Goal: Task Accomplishment & Management: Manage account settings

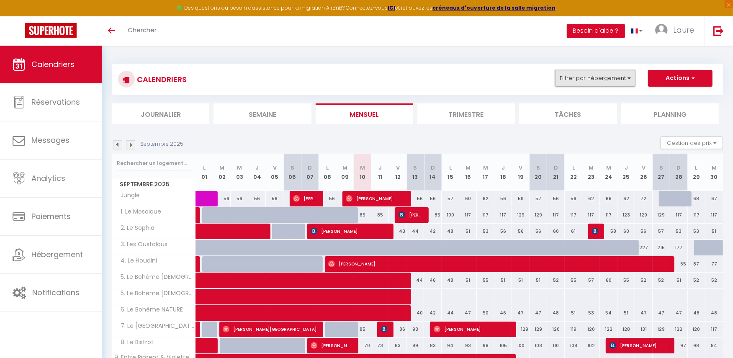
click at [612, 77] on button "Filtrer par hébergement" at bounding box center [595, 78] width 80 height 17
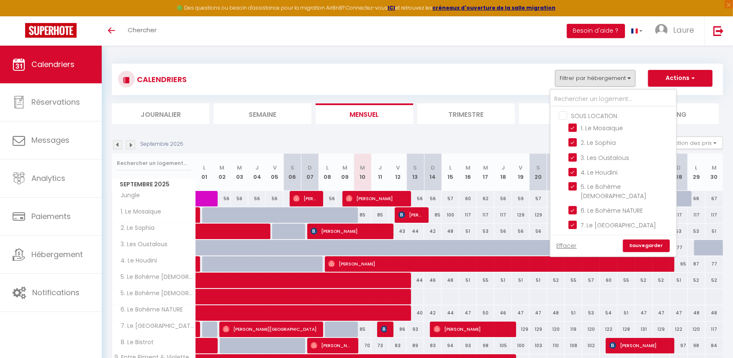
click at [565, 115] on input "SOUS LOCATION" at bounding box center [622, 115] width 126 height 8
checkbox input "true"
checkbox input "false"
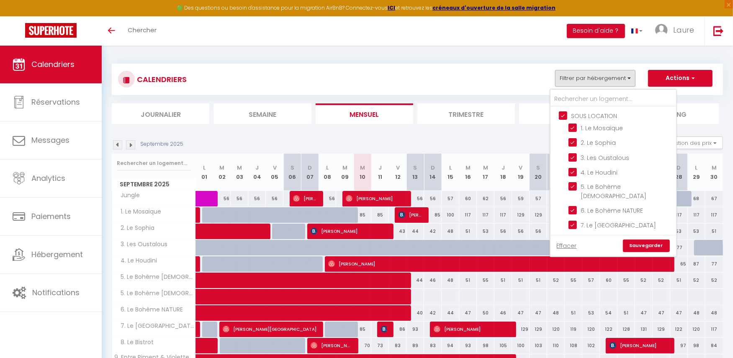
checkbox input "true"
click at [565, 115] on input "SOUS LOCATION" at bounding box center [622, 115] width 126 height 8
checkbox input "false"
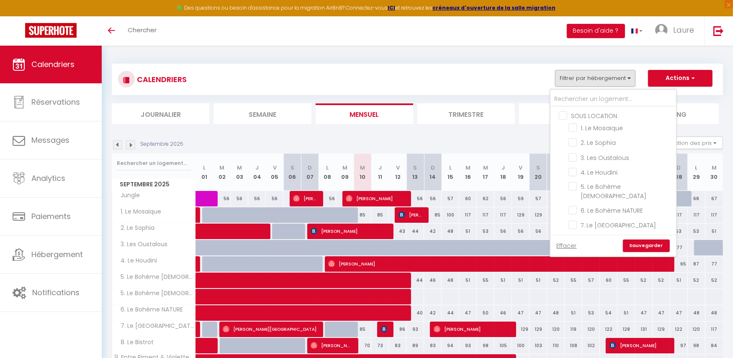
checkbox input "false"
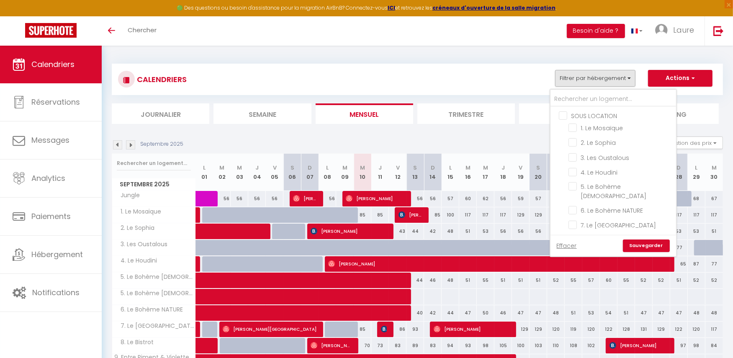
checkbox input "false"
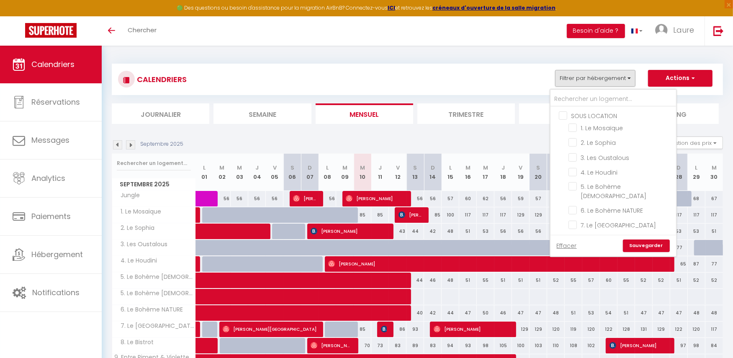
checkbox input "false"
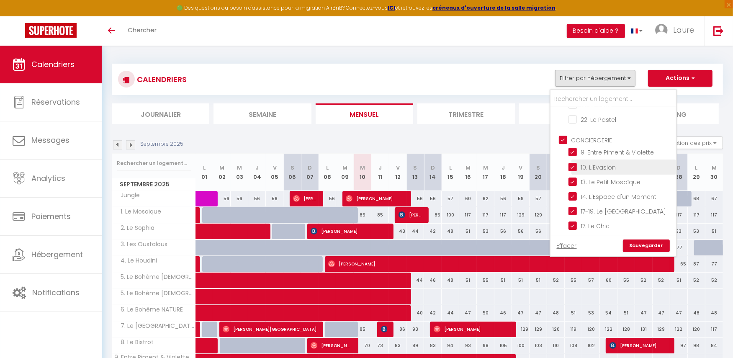
scroll to position [191, 0]
click at [568, 138] on input "CONCIERGERIE" at bounding box center [622, 142] width 126 height 8
checkbox input "false"
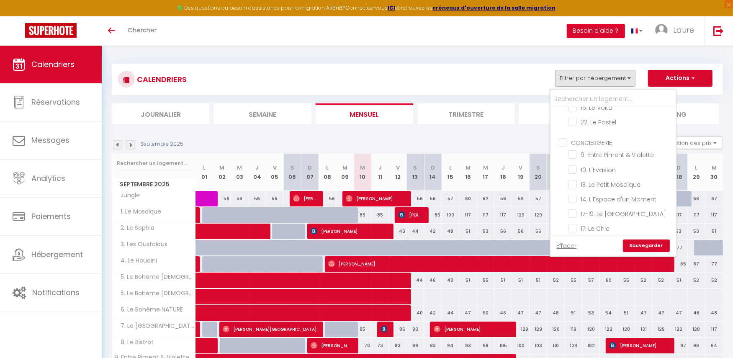
checkbox input "false"
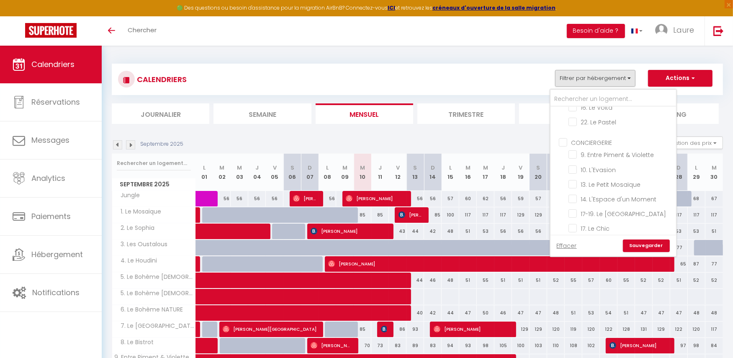
checkbox input "false"
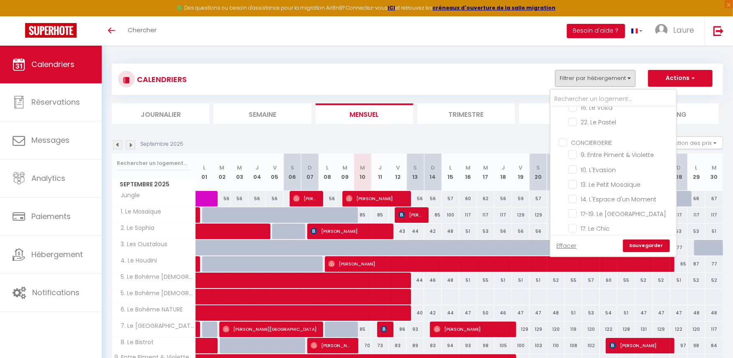
checkbox input "false"
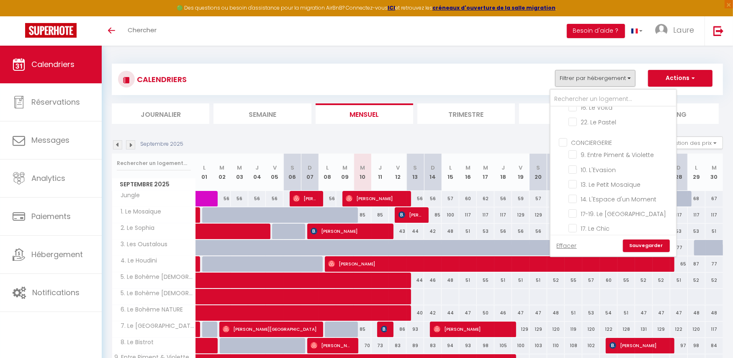
checkbox input "false"
click at [576, 184] on input "27. Le Refuge ZEN" at bounding box center [620, 188] width 105 height 8
checkbox input "true"
click at [574, 125] on input "23. Les Coteaux" at bounding box center [620, 129] width 105 height 8
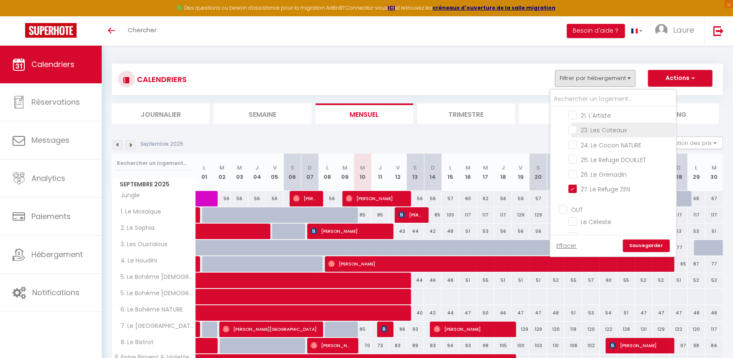
checkbox input "true"
click at [637, 246] on link "Sauvegarder" at bounding box center [646, 245] width 47 height 13
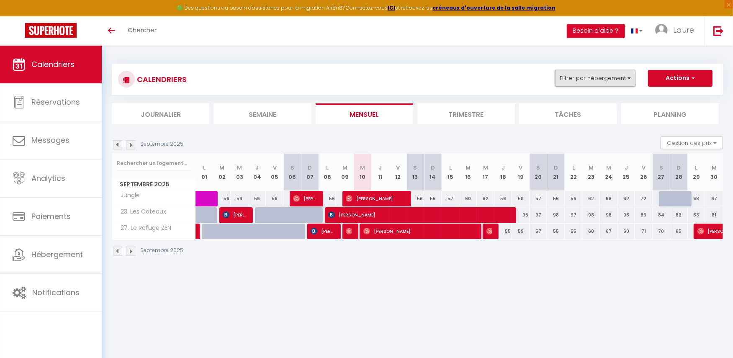
click at [629, 76] on button "Filtrer par hébergement" at bounding box center [595, 78] width 80 height 17
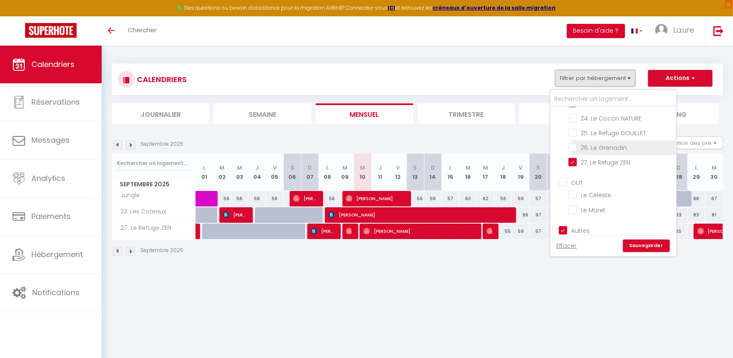
scroll to position [408, 0]
click at [563, 222] on input "Autres" at bounding box center [622, 226] width 126 height 8
checkbox input "false"
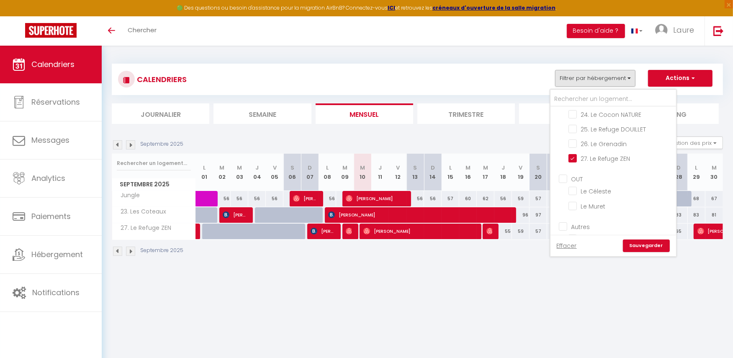
checkbox input "false"
click at [647, 245] on link "Sauvegarder" at bounding box center [646, 245] width 47 height 13
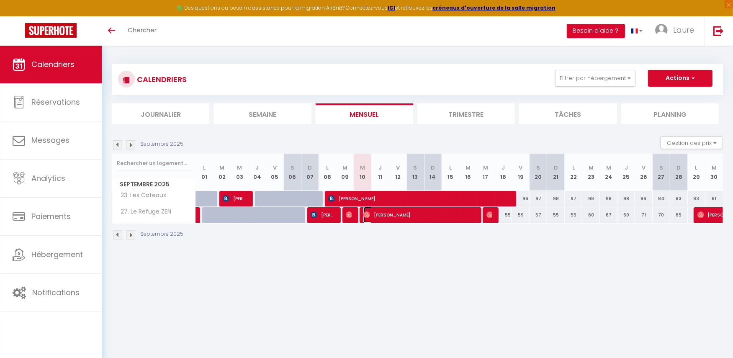
click at [435, 219] on span "[PERSON_NAME]" at bounding box center [418, 215] width 111 height 16
select select "OK"
select select "0"
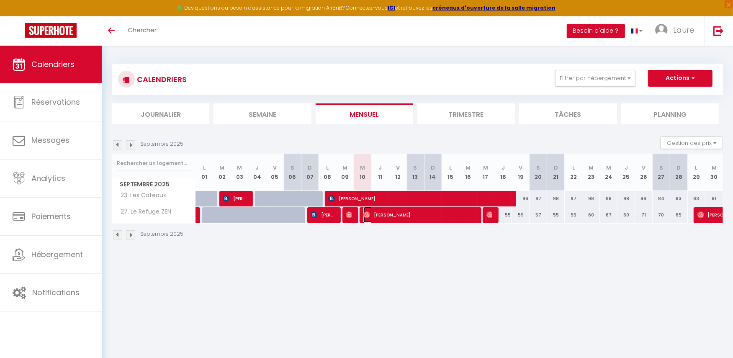
select select "1"
select select
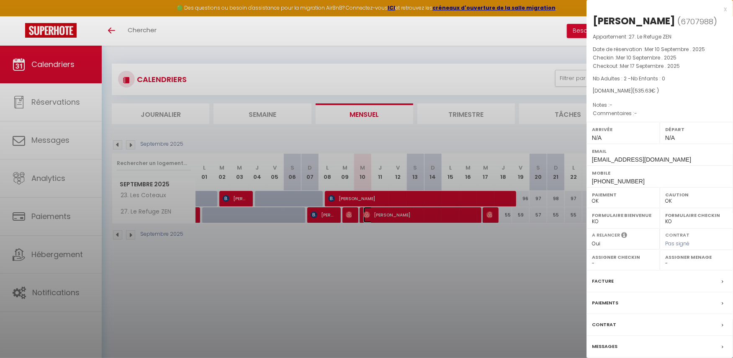
select select "48610"
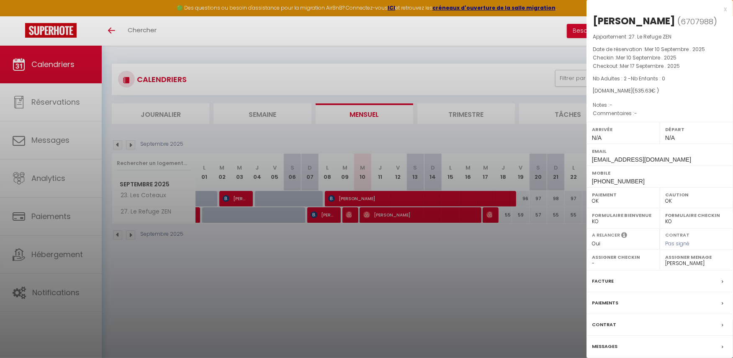
click at [414, 244] on div at bounding box center [366, 179] width 733 height 358
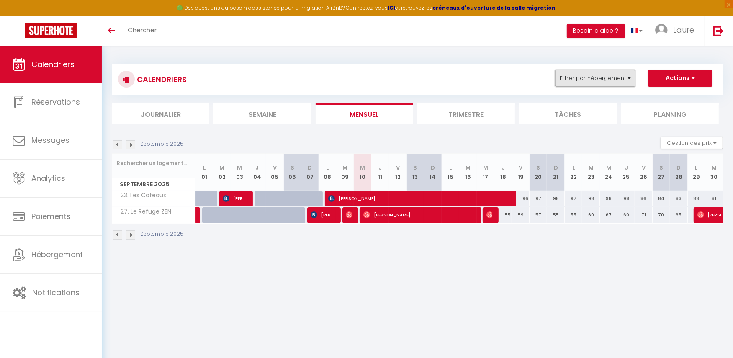
click at [632, 74] on button "Filtrer par hébergement" at bounding box center [595, 78] width 80 height 17
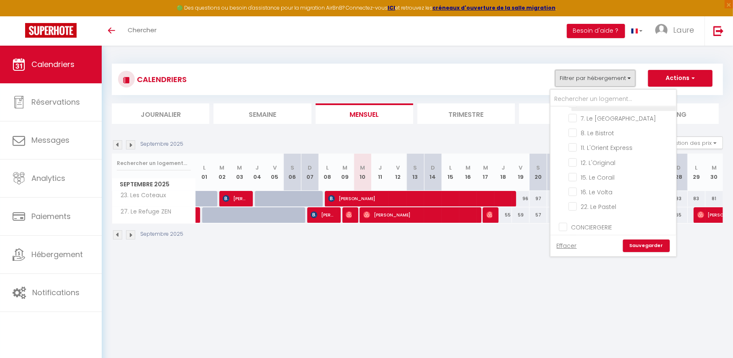
scroll to position [108, 0]
click at [574, 170] on li "15. Le Corail" at bounding box center [623, 176] width 105 height 15
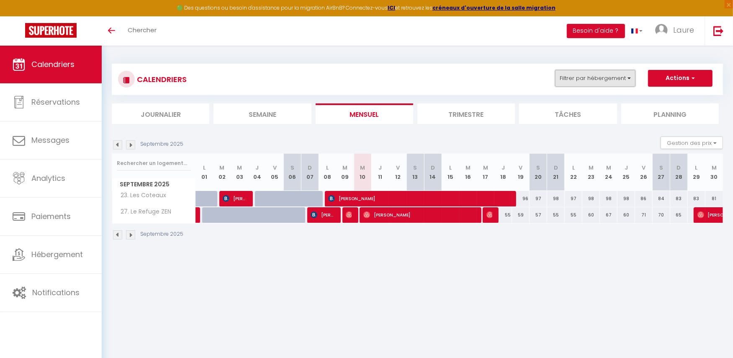
click at [615, 77] on button "Filtrer par hébergement" at bounding box center [595, 78] width 80 height 17
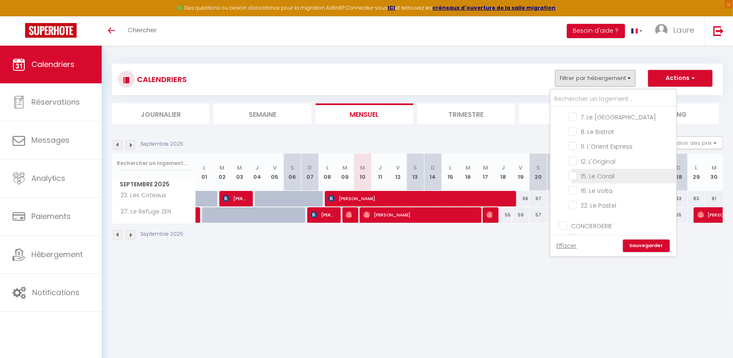
click at [575, 171] on input "15. Le Corail" at bounding box center [620, 175] width 105 height 8
checkbox input "true"
click at [638, 247] on link "Sauvegarder" at bounding box center [646, 245] width 47 height 13
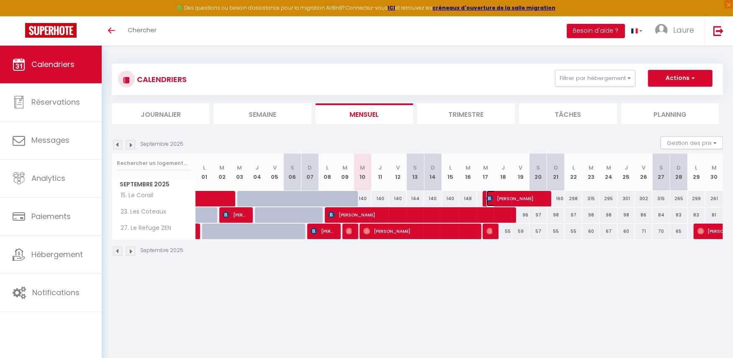
click at [505, 198] on span "[PERSON_NAME]" at bounding box center [515, 198] width 59 height 16
select select
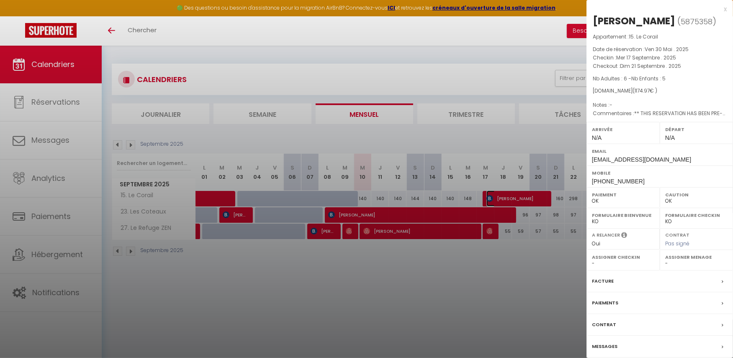
scroll to position [45, 0]
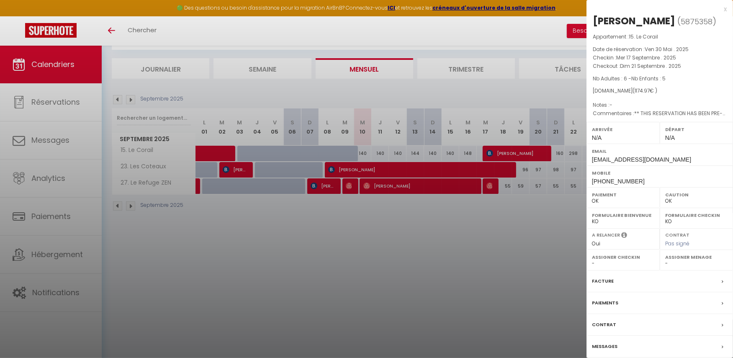
click at [604, 343] on label "Messages" at bounding box center [605, 346] width 26 height 9
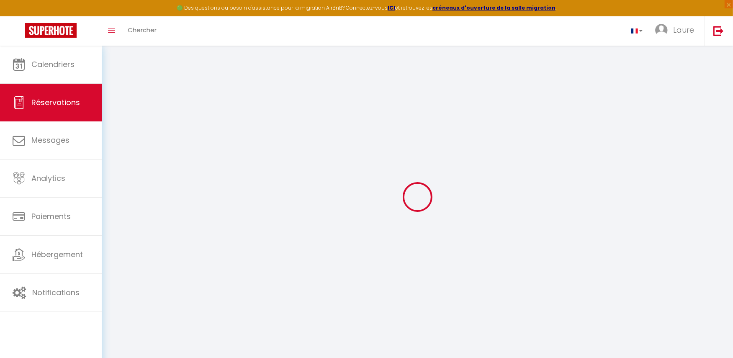
select select
checkbox input "false"
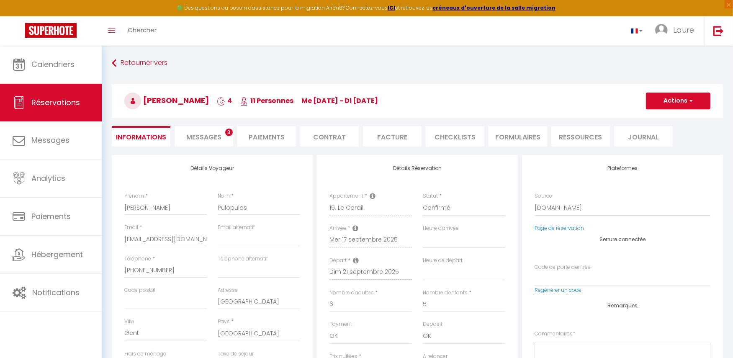
select select
checkbox input "false"
type textarea "** THIS RESERVATION HAS BEEN PRE-PAID ** BOOKING NOTE : Payment charge is EUR 1…"
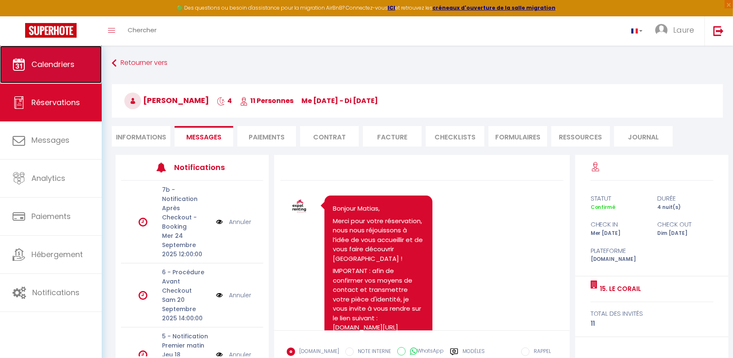
click at [72, 61] on span "Calendriers" at bounding box center [52, 64] width 43 height 10
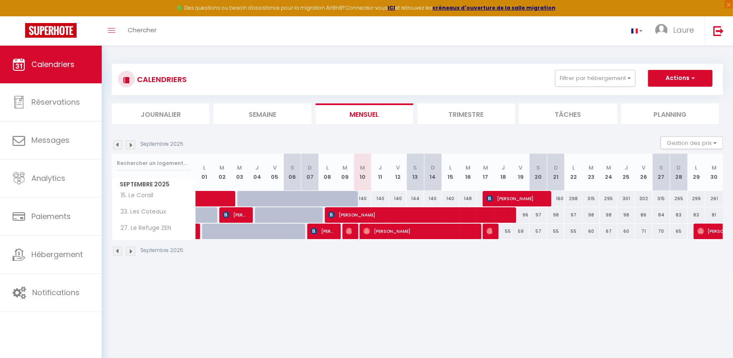
click at [560, 198] on div "160" at bounding box center [556, 198] width 18 height 15
type input "160"
type input "Dim 21 Septembre 2025"
type input "Lun 22 Septembre 2025"
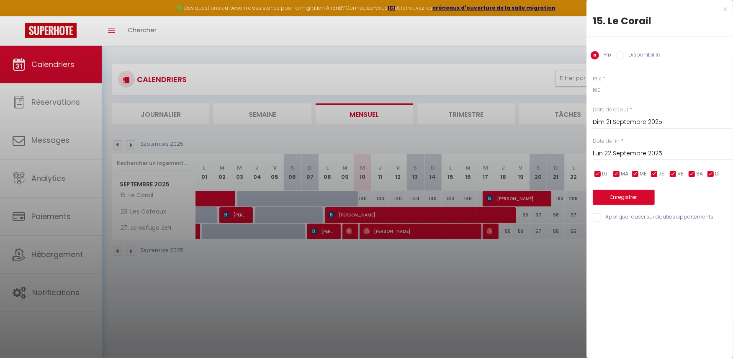
click at [619, 53] on input "Disponibilité" at bounding box center [620, 55] width 8 height 8
radio input "true"
radio input "false"
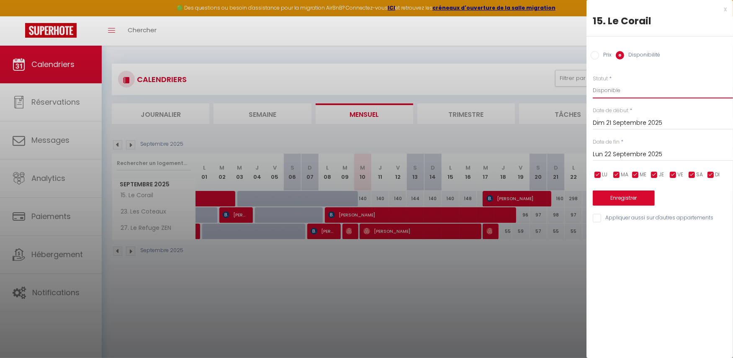
click at [608, 92] on select "Disponible Indisponible" at bounding box center [663, 90] width 140 height 16
select select "0"
click at [593, 82] on select "Disponible Indisponible" at bounding box center [663, 90] width 140 height 16
click at [619, 196] on button "Enregistrer" at bounding box center [624, 197] width 62 height 15
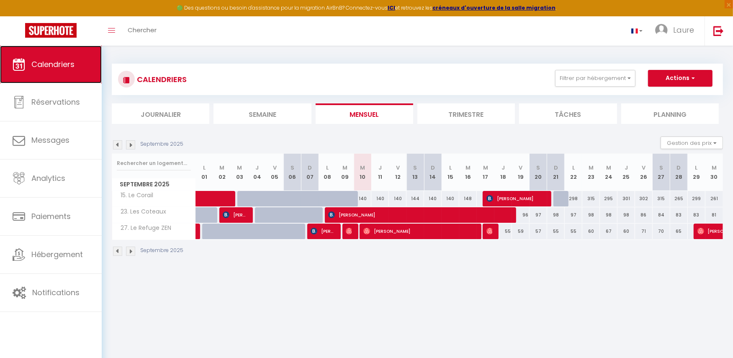
click at [59, 66] on span "Calendriers" at bounding box center [52, 64] width 43 height 10
click at [630, 75] on button "Filtrer par hébergement" at bounding box center [595, 78] width 80 height 17
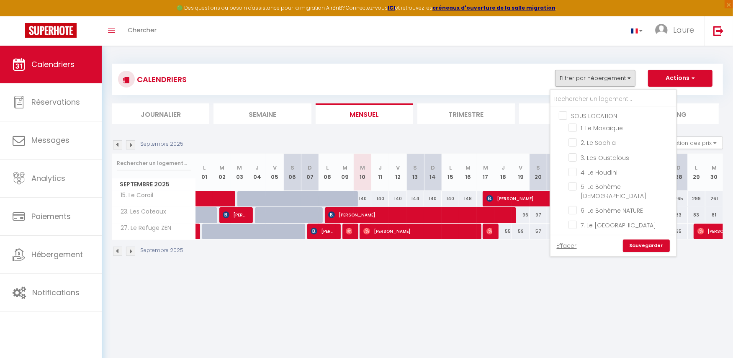
click at [564, 114] on input "SOUS LOCATION" at bounding box center [622, 115] width 126 height 8
checkbox input "true"
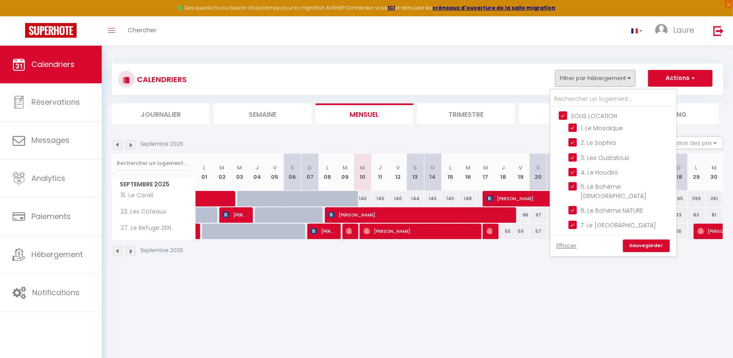
checkbox input "true"
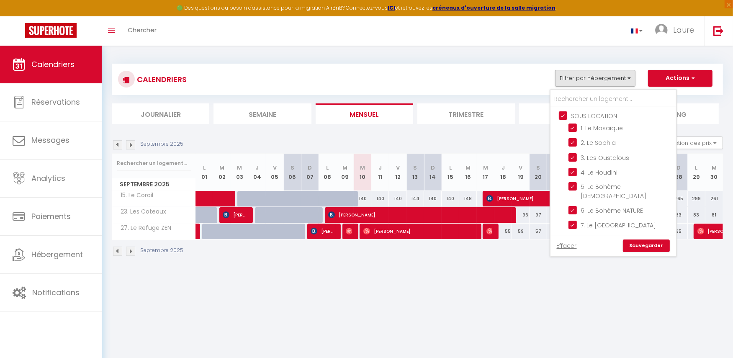
checkbox input "true"
checkbox input "false"
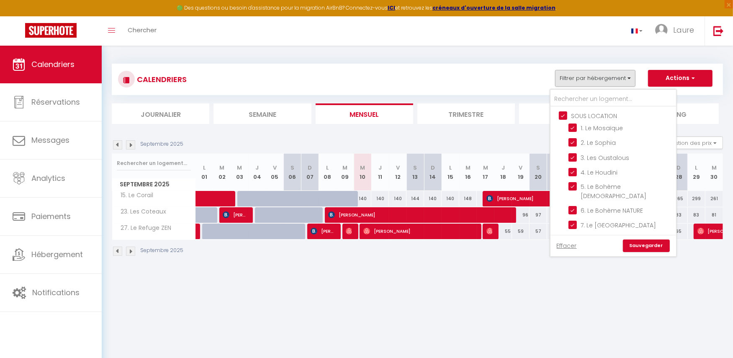
checkbox input "false"
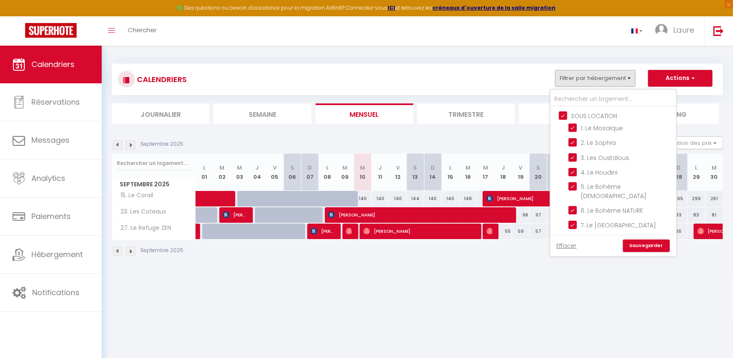
checkbox input "false"
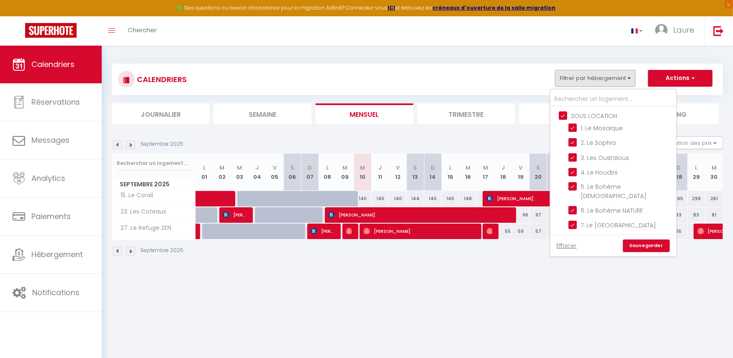
checkbox input "false"
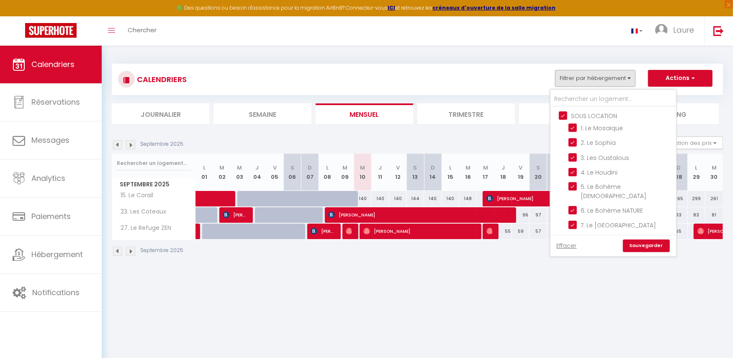
checkbox input "false"
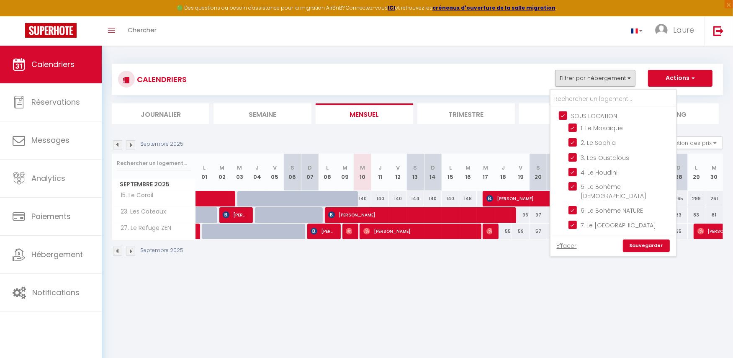
checkbox input "false"
click at [562, 192] on input "CONCIERGERIE" at bounding box center [622, 196] width 126 height 8
checkbox input "true"
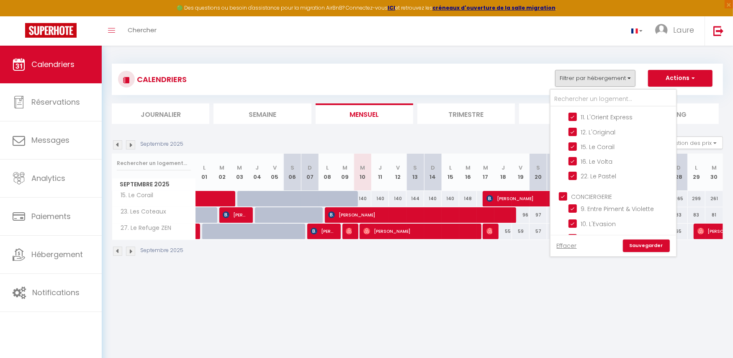
checkbox input "true"
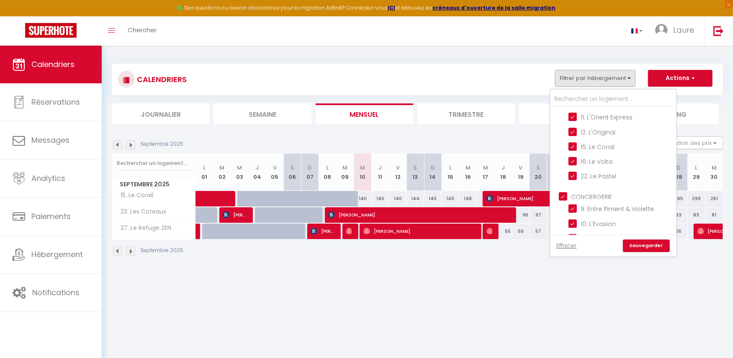
checkbox input "true"
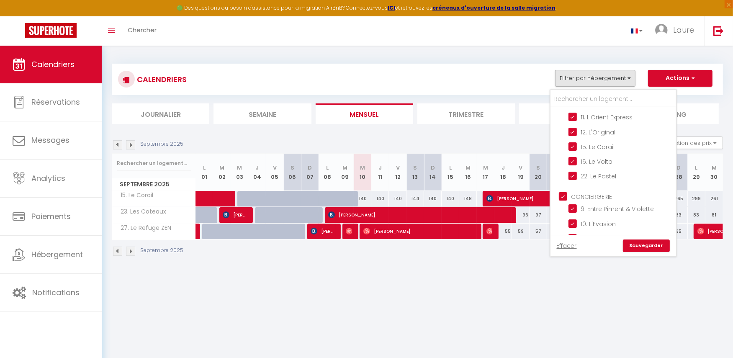
checkbox input "true"
checkbox input "false"
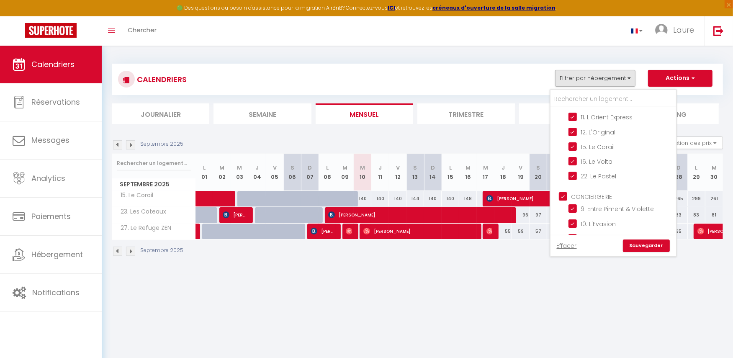
checkbox input "false"
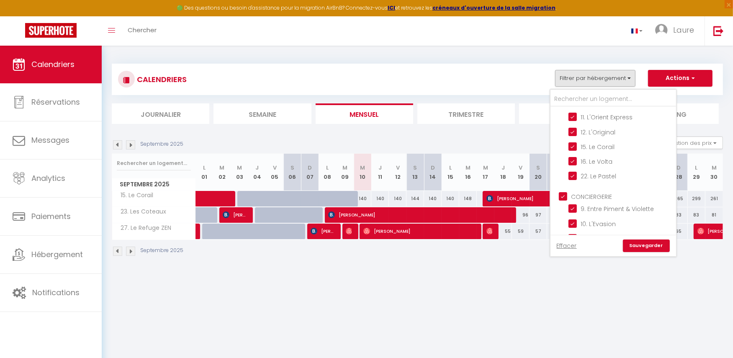
checkbox input "false"
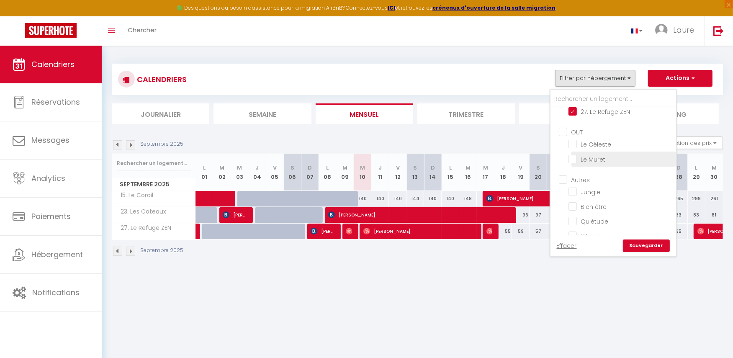
scroll to position [482, 0]
click at [573, 161] on input "Jungle" at bounding box center [620, 165] width 105 height 8
checkbox input "true"
checkbox input "false"
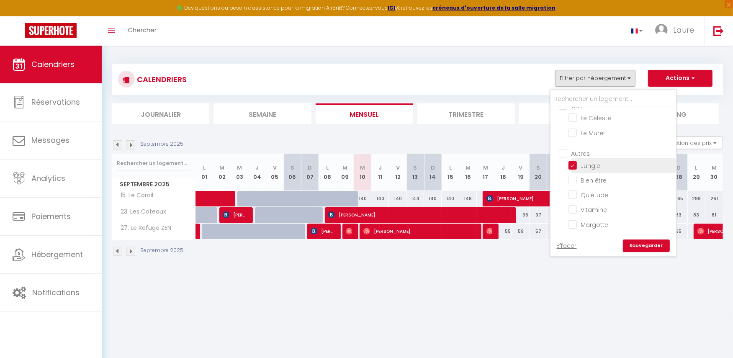
checkbox input "false"
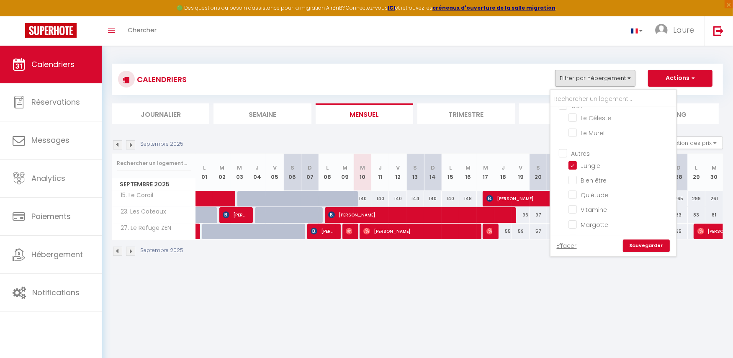
click at [649, 246] on link "Sauvegarder" at bounding box center [646, 245] width 47 height 13
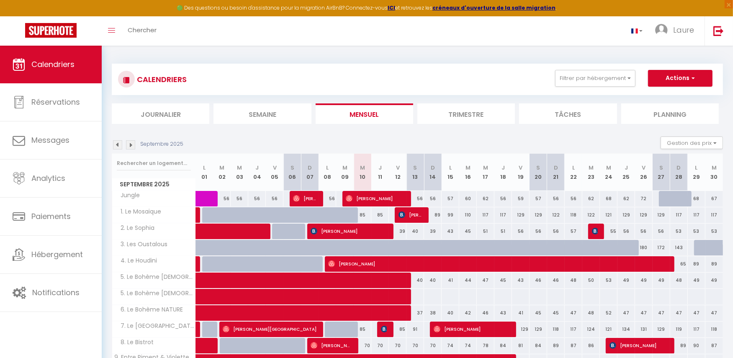
click at [177, 115] on li "Journalier" at bounding box center [161, 113] width 98 height 21
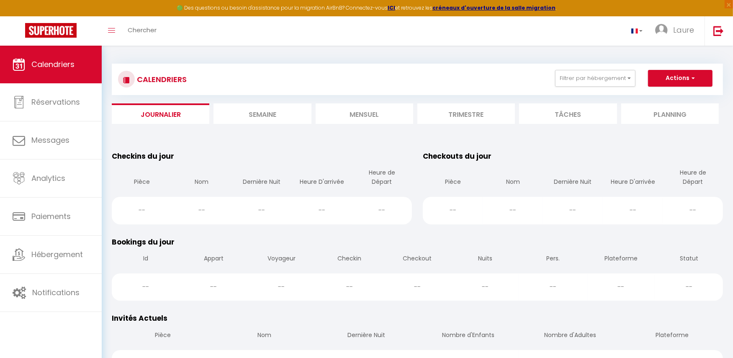
click at [264, 113] on li "Semaine" at bounding box center [262, 113] width 98 height 21
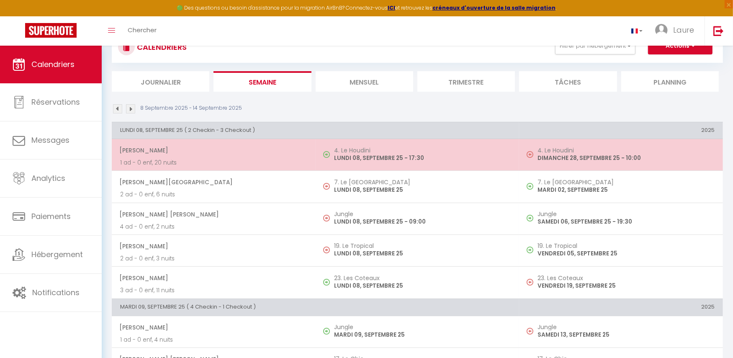
scroll to position [31, 0]
